Goal: Task Accomplishment & Management: Complete application form

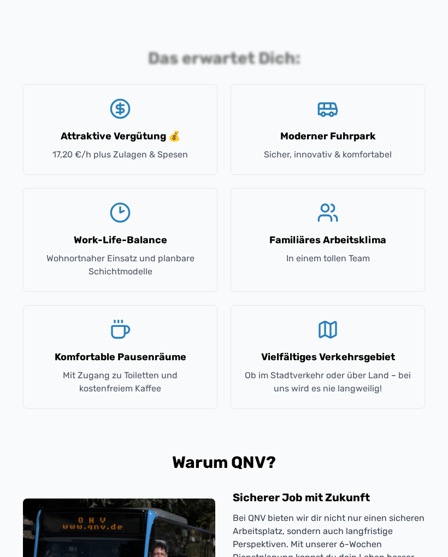
scroll to position [981, 0]
